Goal: Information Seeking & Learning: Learn about a topic

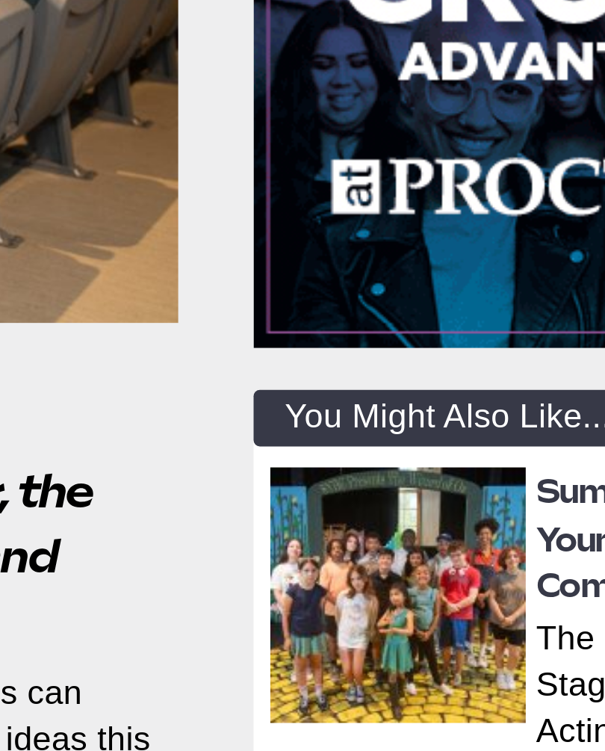
click at [409, 517] on img at bounding box center [454, 562] width 91 height 91
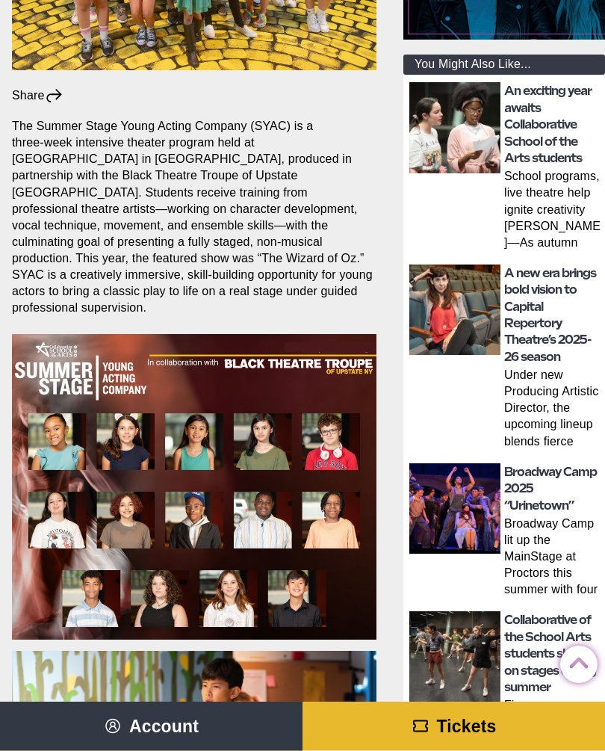
scroll to position [435, 0]
click at [200, 399] on img at bounding box center [194, 486] width 364 height 305
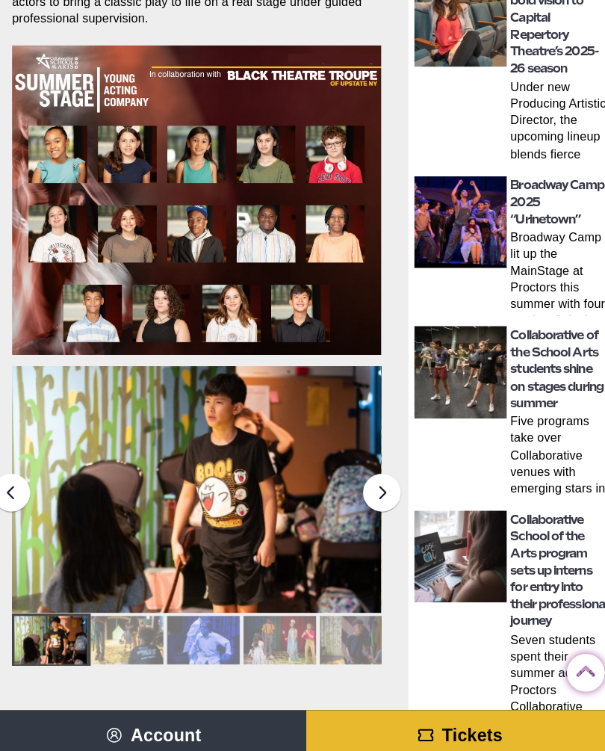
scroll to position [724, 0]
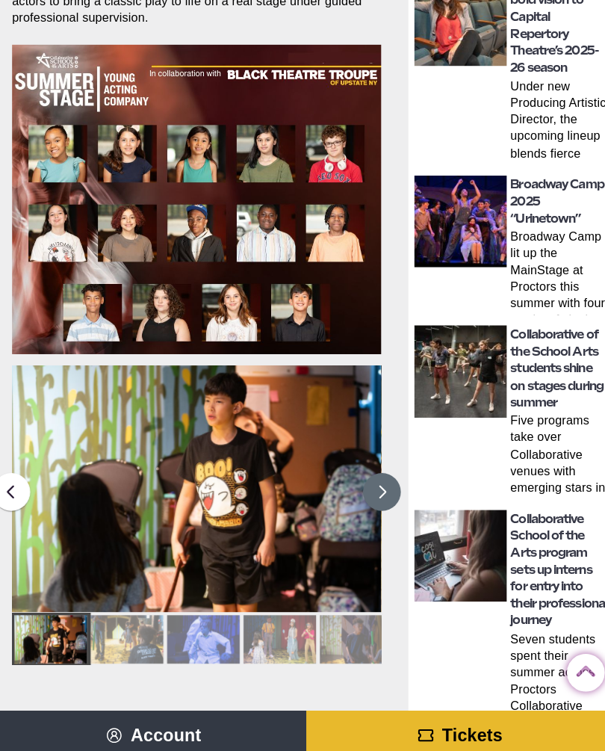
click at [381, 467] on button at bounding box center [377, 485] width 37 height 37
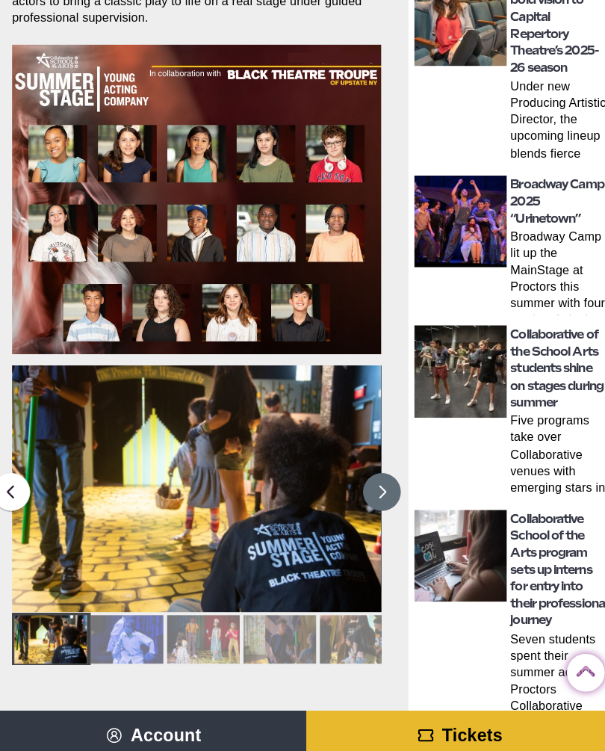
click at [379, 467] on button at bounding box center [377, 485] width 37 height 37
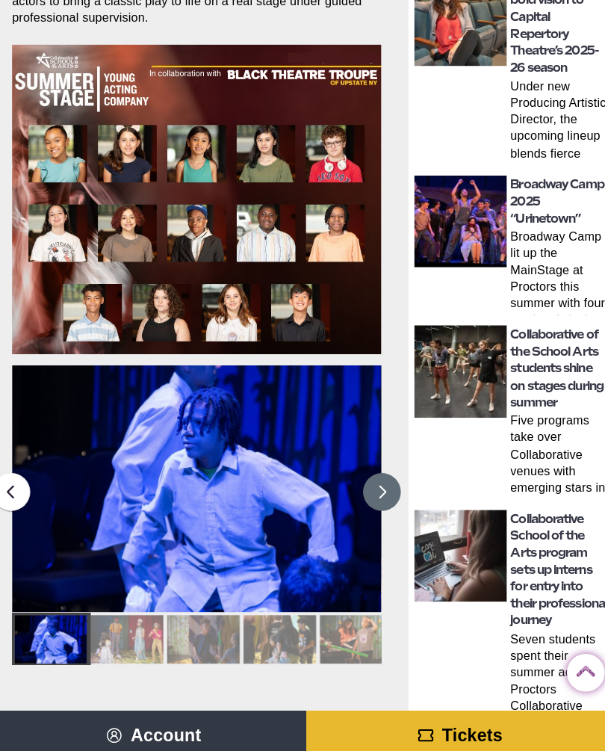
click at [379, 467] on button at bounding box center [377, 485] width 37 height 37
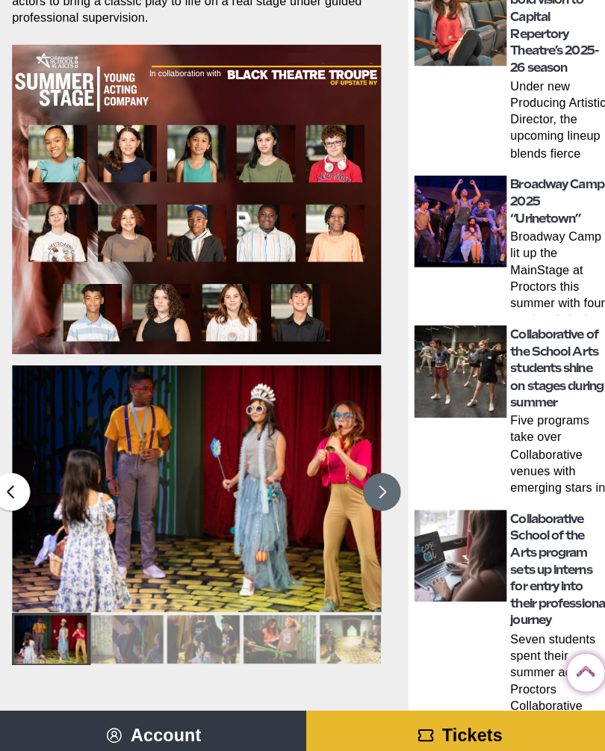
click at [382, 467] on button at bounding box center [377, 485] width 37 height 37
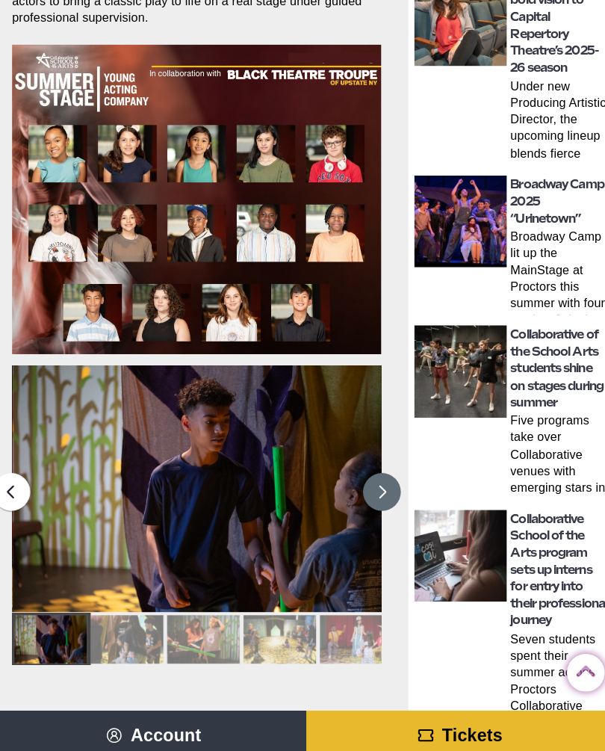
click at [382, 467] on button at bounding box center [377, 485] width 37 height 37
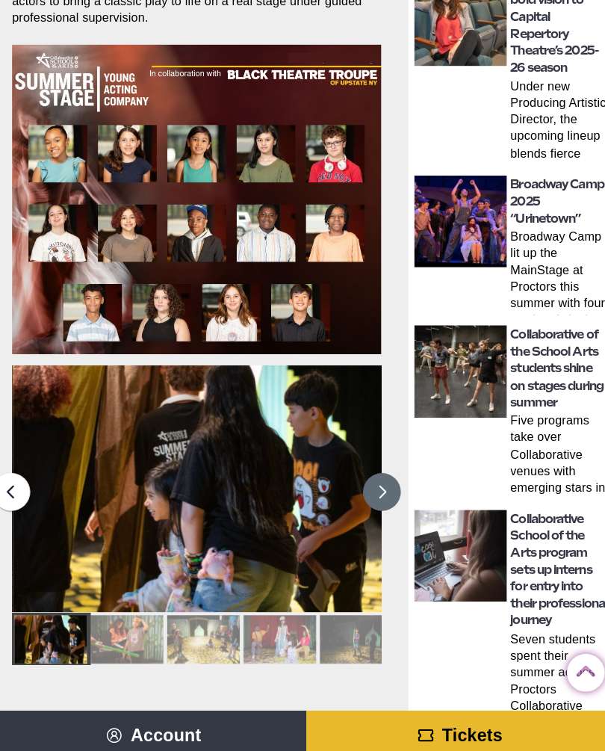
click at [383, 467] on button at bounding box center [377, 485] width 37 height 37
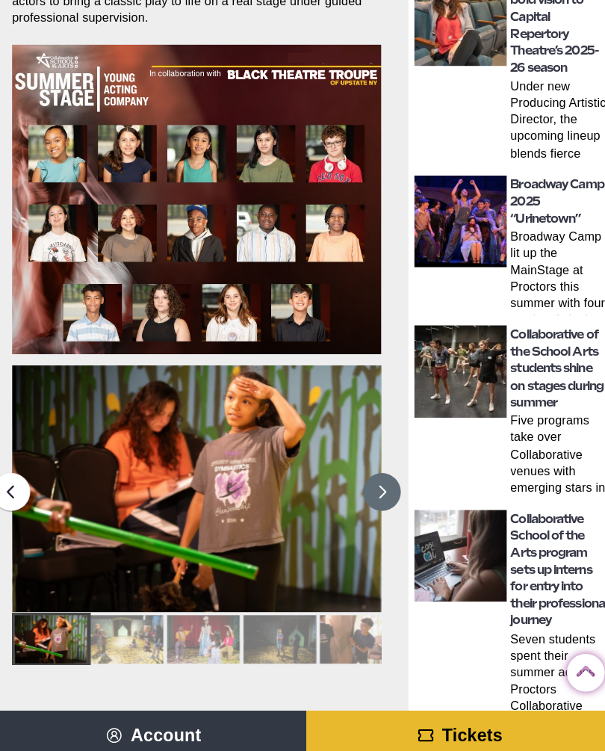
click at [382, 467] on button at bounding box center [377, 485] width 37 height 37
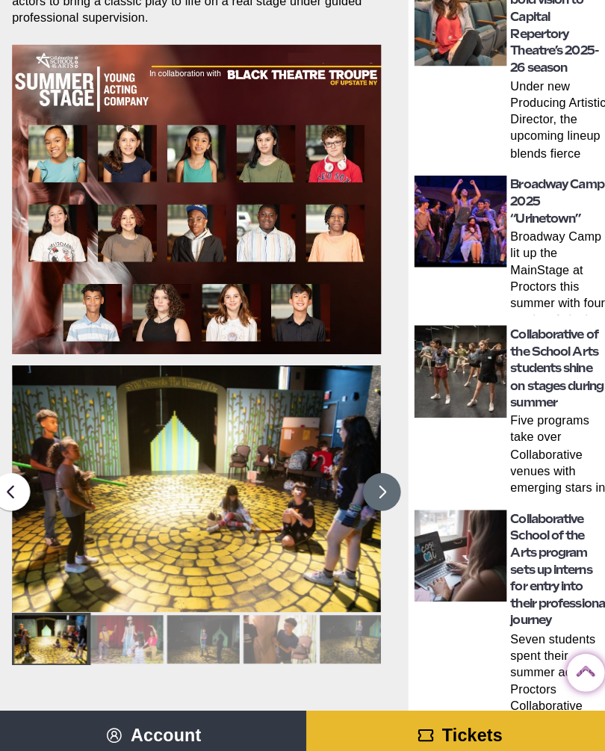
click at [382, 467] on button at bounding box center [377, 485] width 37 height 37
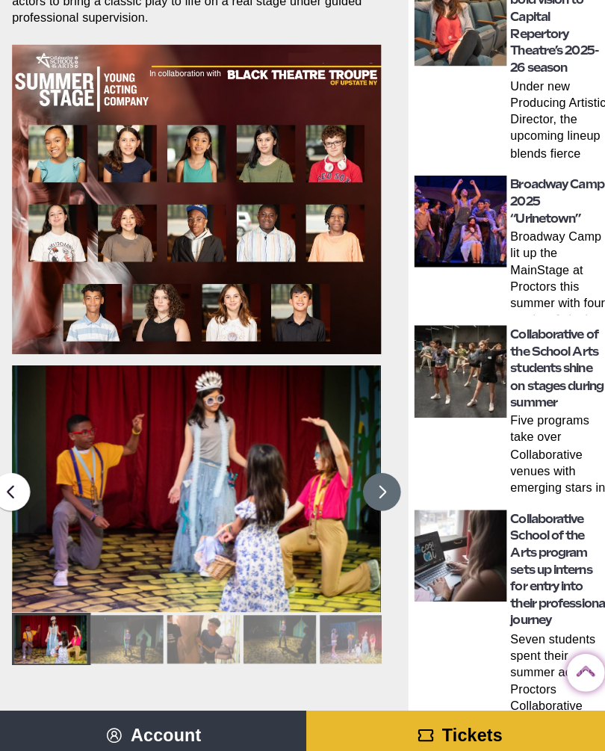
click at [385, 467] on button at bounding box center [377, 485] width 37 height 37
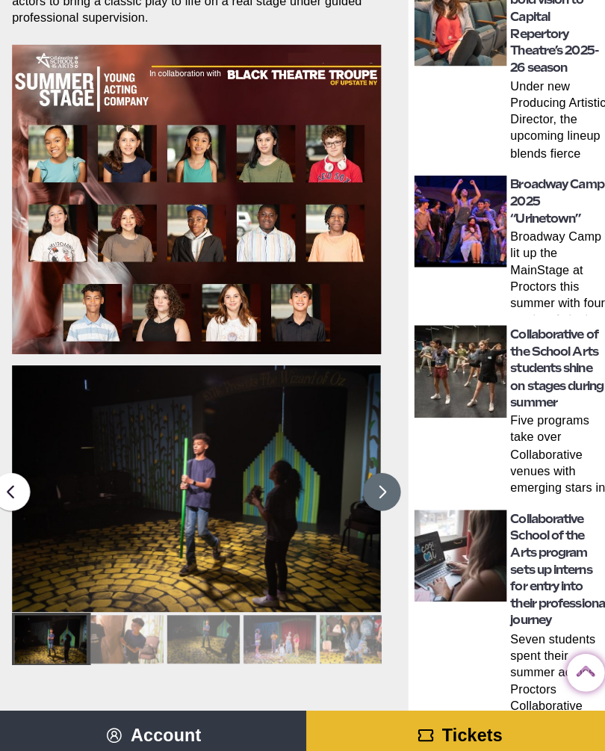
click at [385, 467] on button at bounding box center [377, 485] width 37 height 37
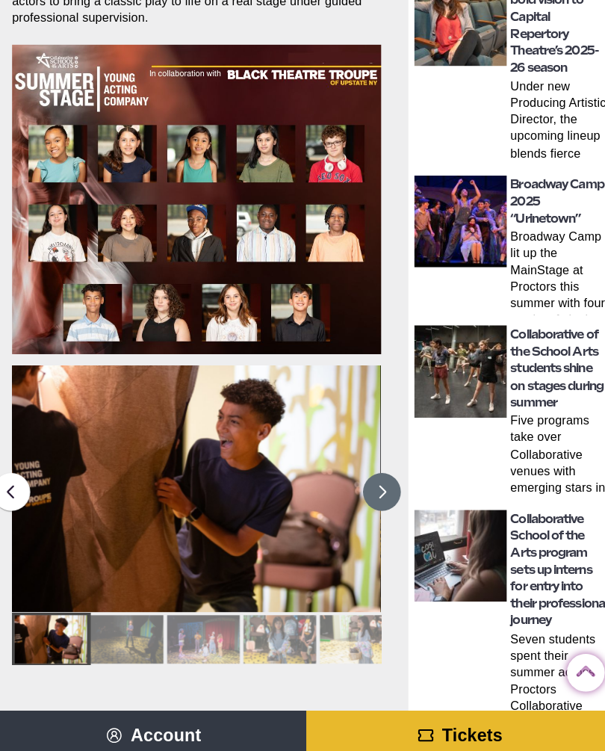
click at [385, 467] on button at bounding box center [377, 485] width 37 height 37
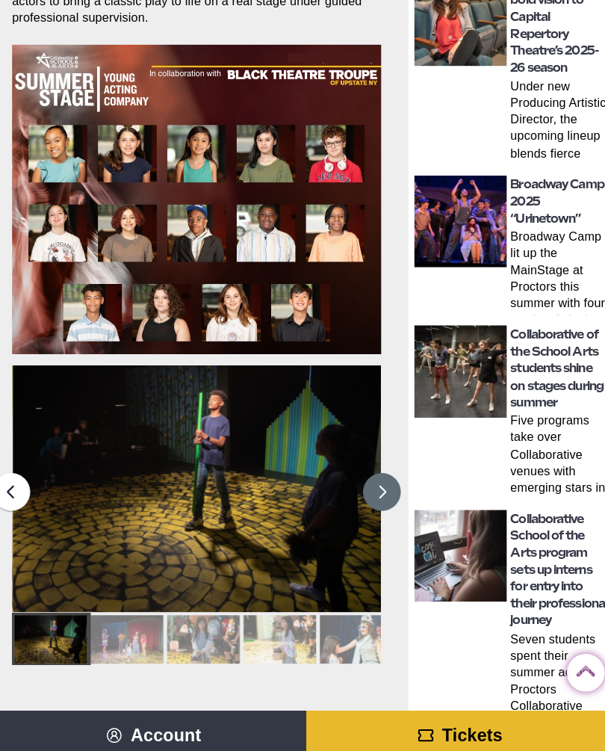
click at [385, 467] on button at bounding box center [377, 485] width 37 height 37
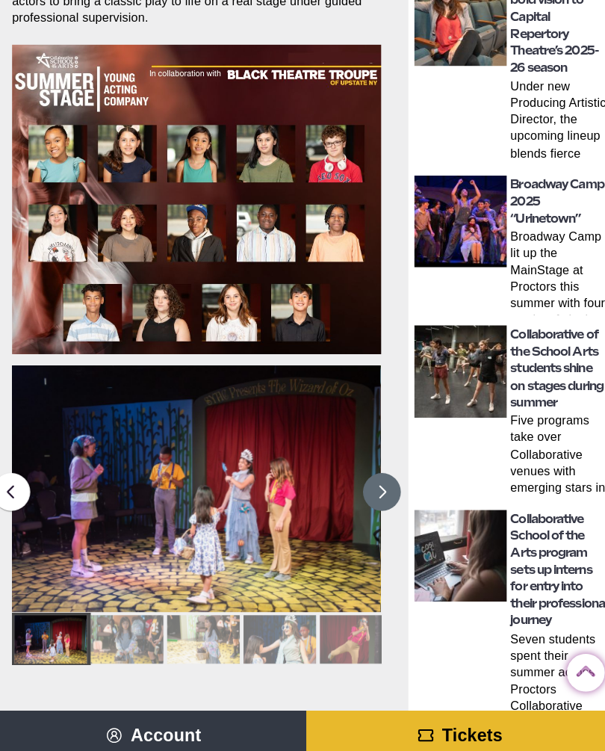
click at [384, 467] on button at bounding box center [377, 485] width 37 height 37
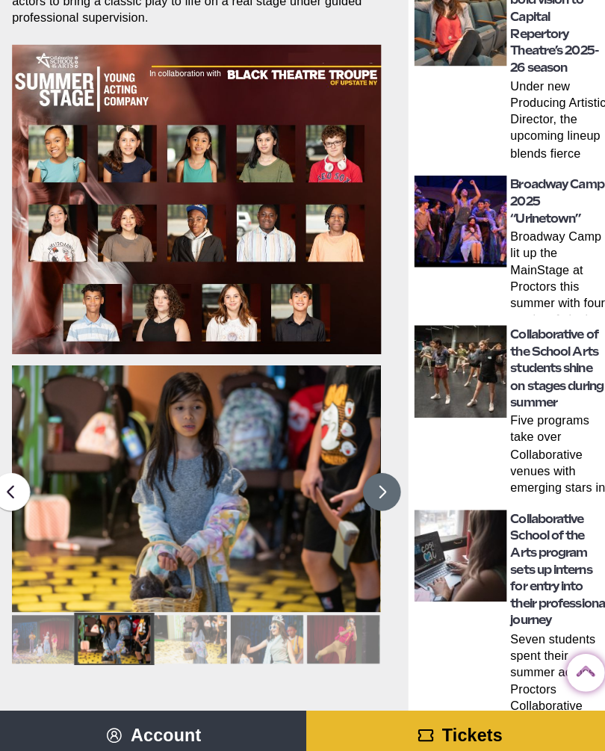
click at [387, 467] on button at bounding box center [377, 485] width 37 height 37
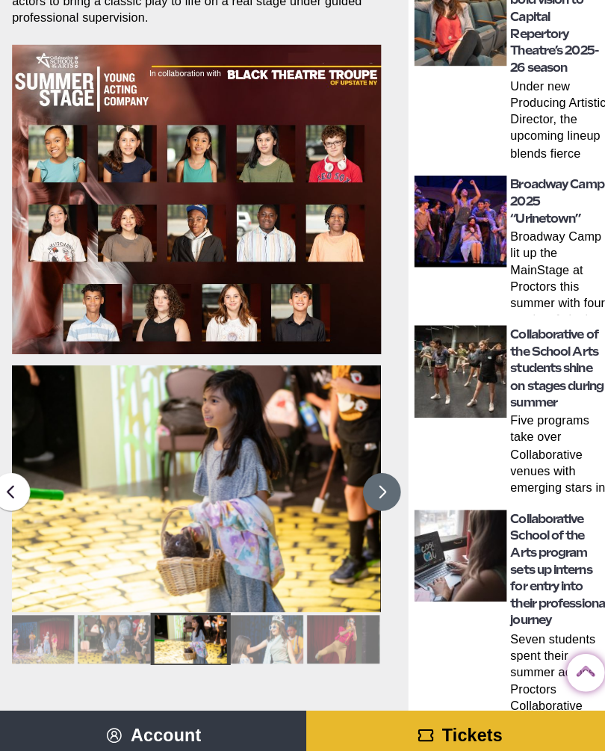
click at [390, 467] on button at bounding box center [377, 485] width 37 height 37
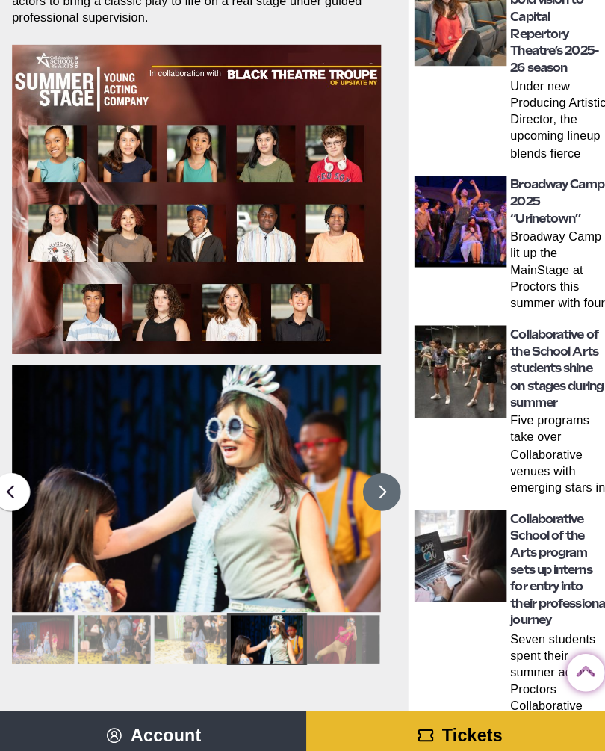
click at [383, 467] on button at bounding box center [377, 485] width 37 height 37
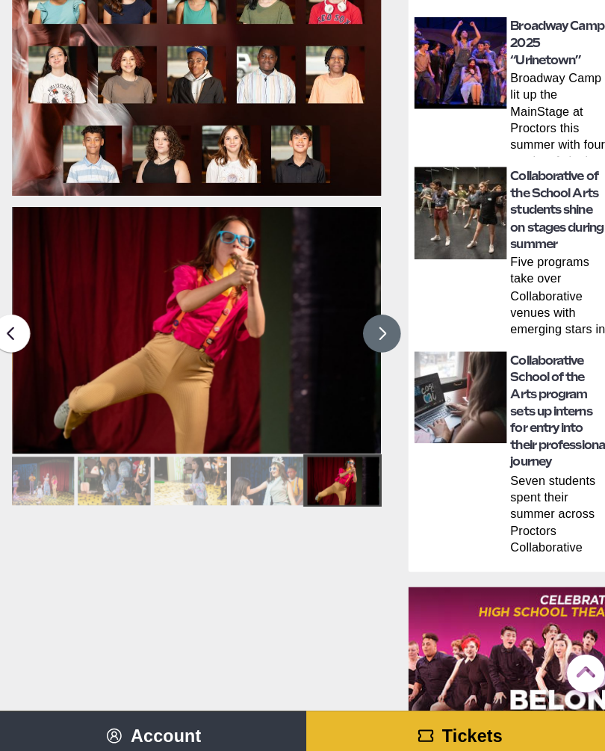
scroll to position [881, 0]
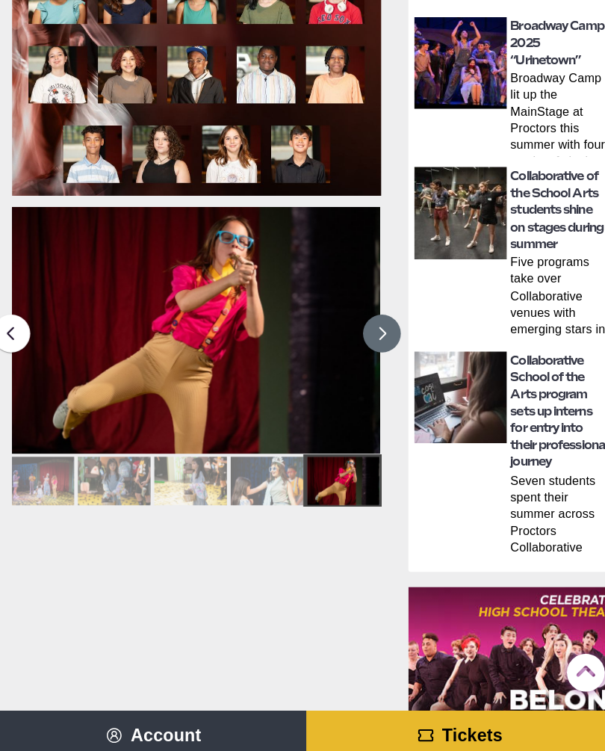
click at [379, 311] on button at bounding box center [377, 329] width 37 height 37
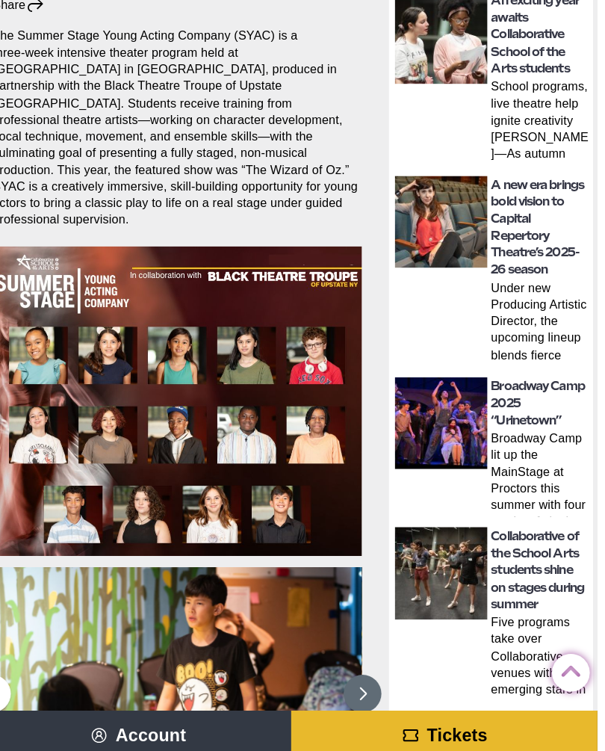
scroll to position [521, 4]
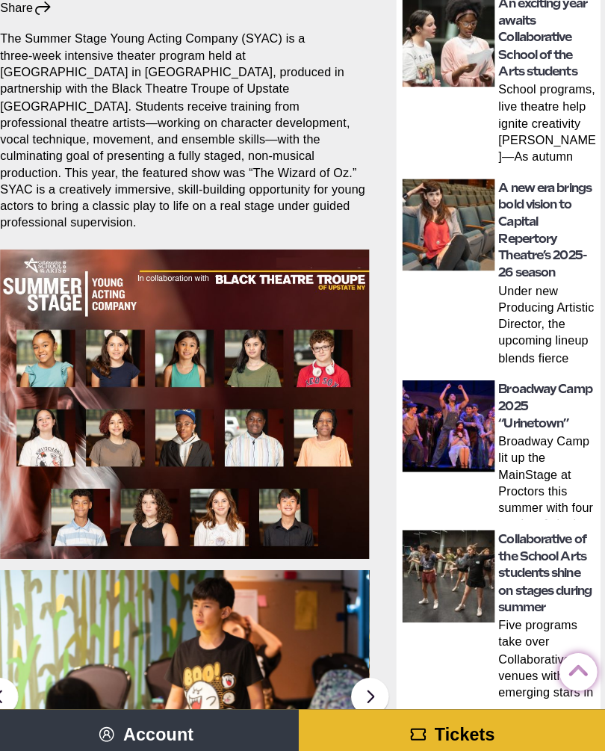
click at [530, 207] on link "A new era brings bold vision to Capital Repertory Theatre’s 2025-26 season" at bounding box center [546, 228] width 92 height 98
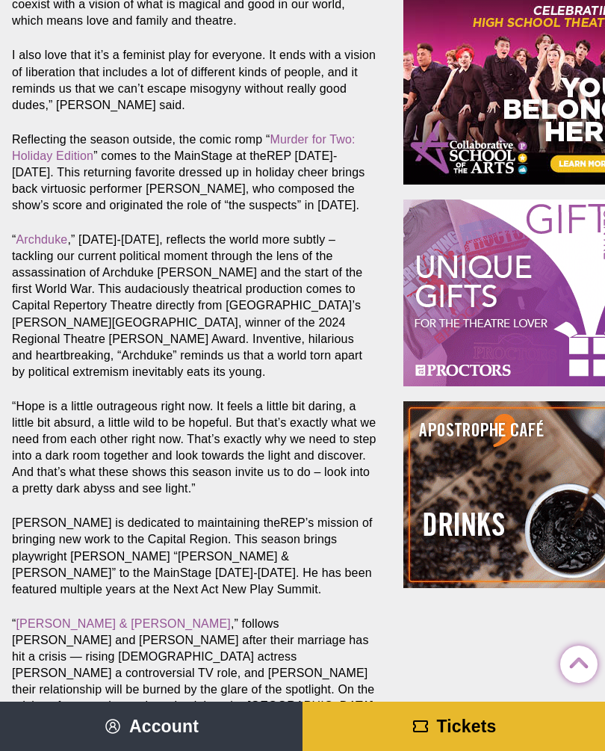
scroll to position [1292, 0]
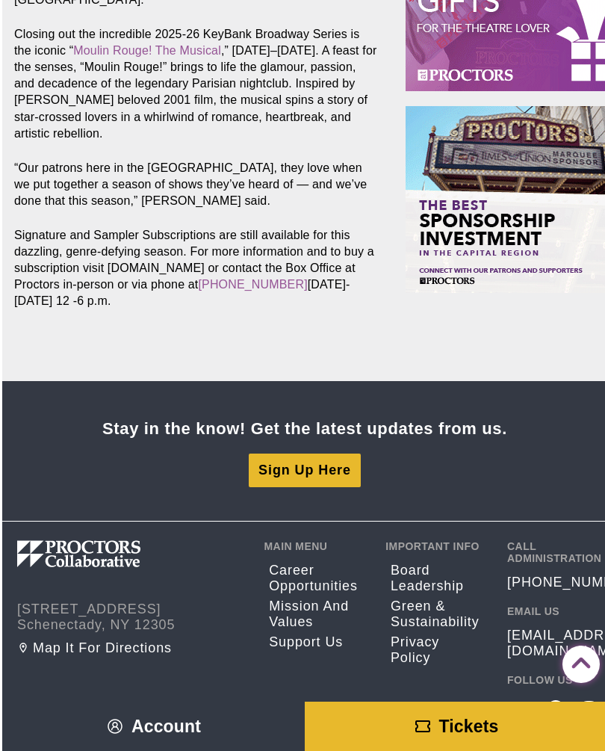
scroll to position [1701, 0]
